Goal: Transaction & Acquisition: Purchase product/service

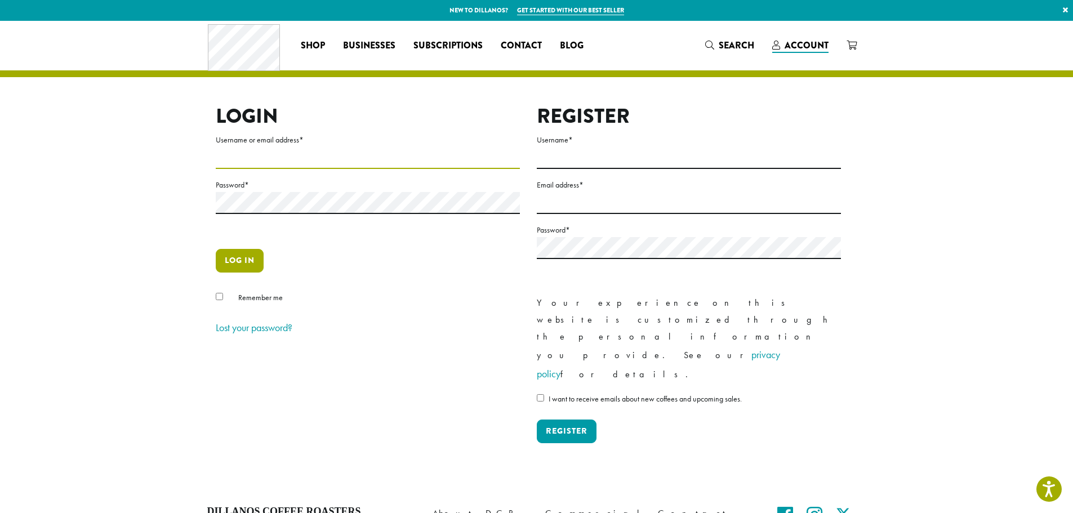
type input "**********"
click at [240, 264] on button "Log in" at bounding box center [240, 261] width 48 height 24
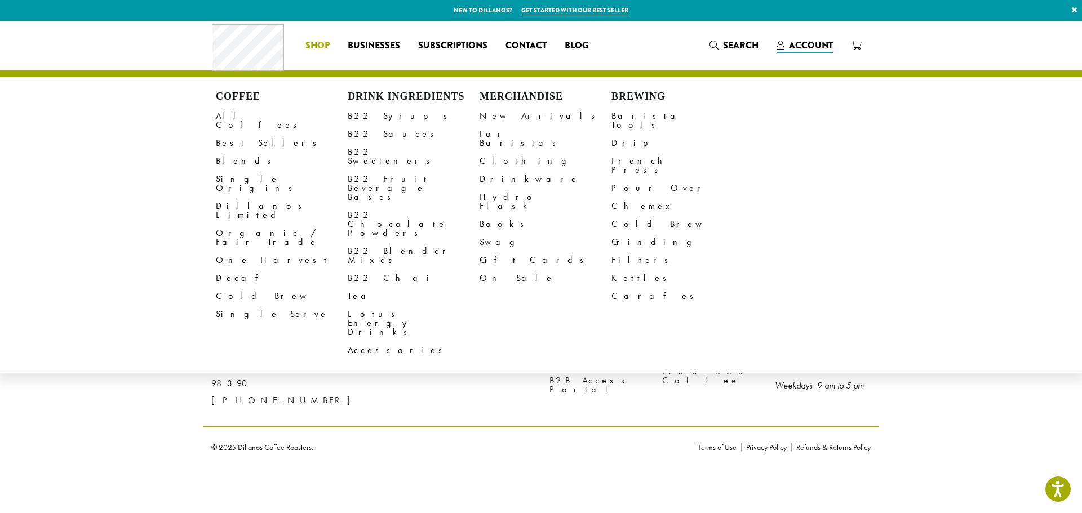
click at [326, 46] on span "Shop" at bounding box center [317, 46] width 24 height 14
click at [319, 44] on span "Shop" at bounding box center [317, 46] width 24 height 14
